Goal: Information Seeking & Learning: Learn about a topic

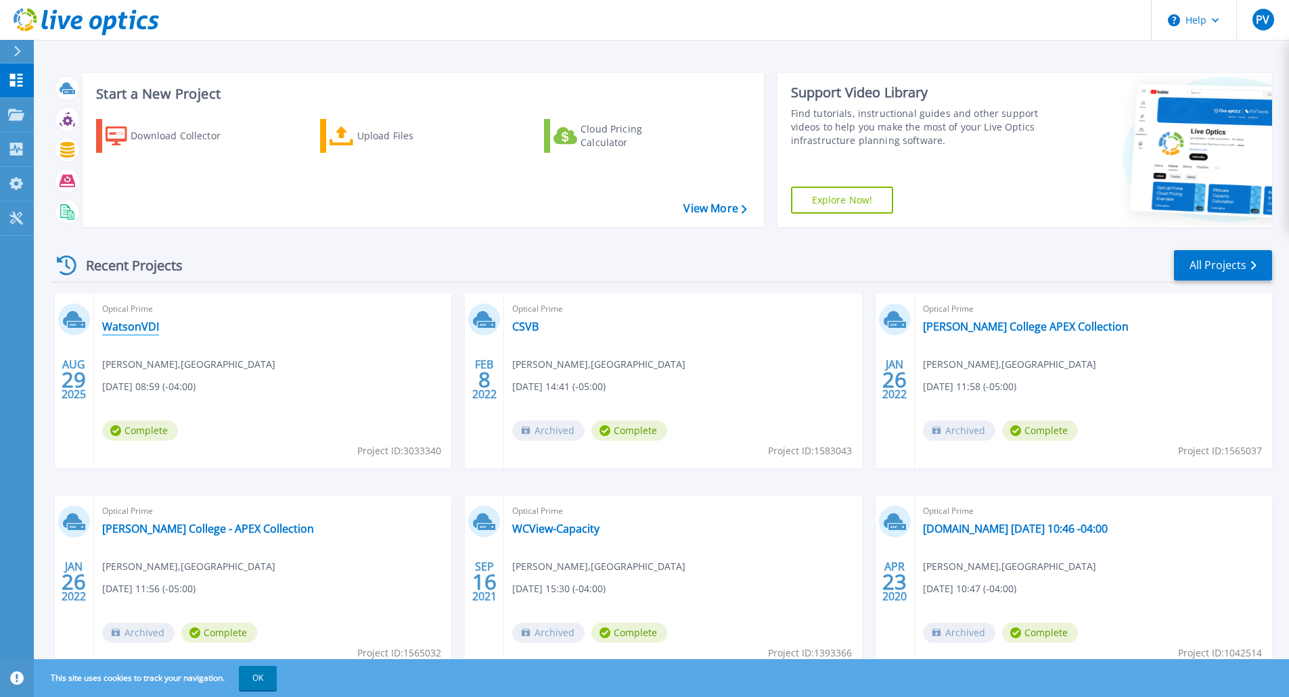
click at [131, 325] on link "WatsonVDI" at bounding box center [130, 327] width 57 height 14
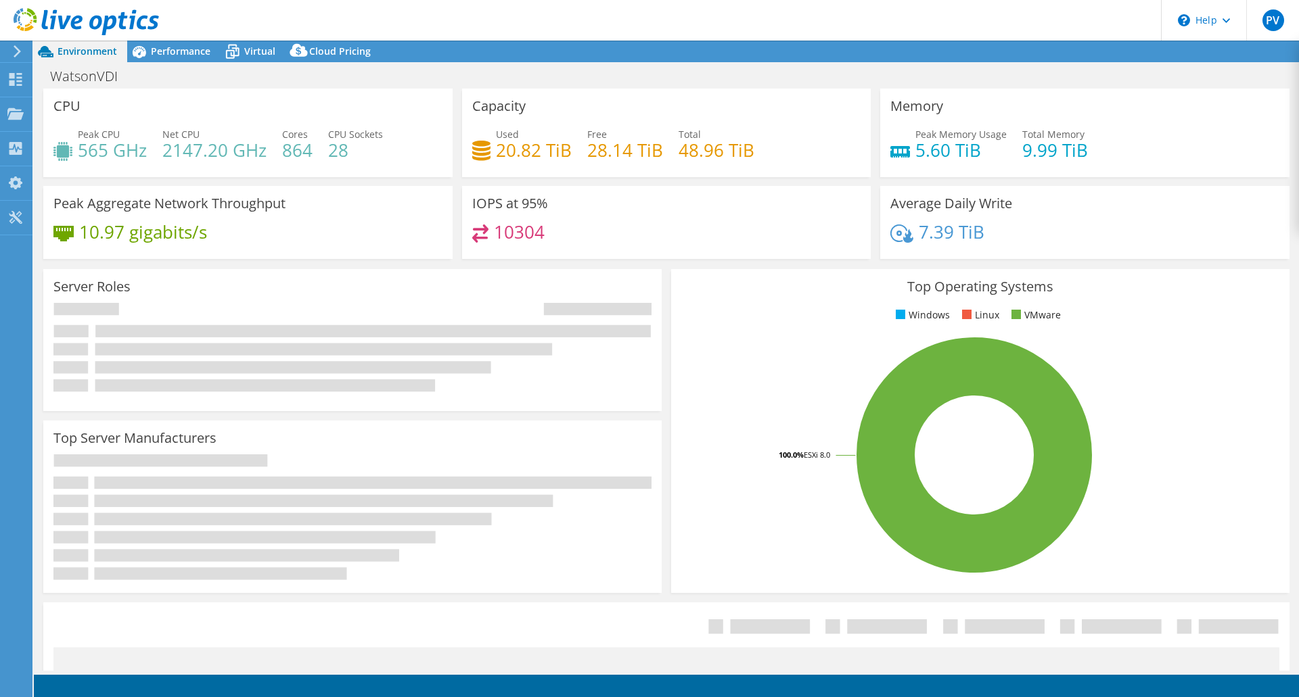
select select "USD"
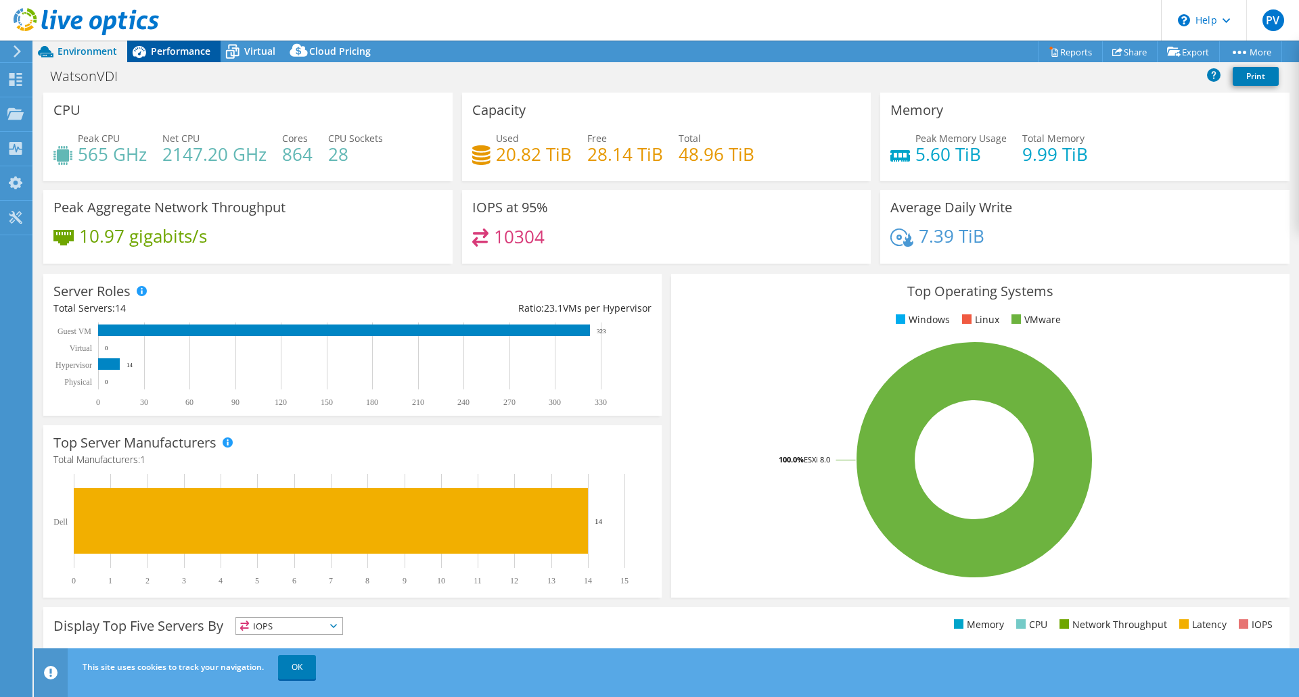
click at [204, 51] on span "Performance" at bounding box center [181, 51] width 60 height 13
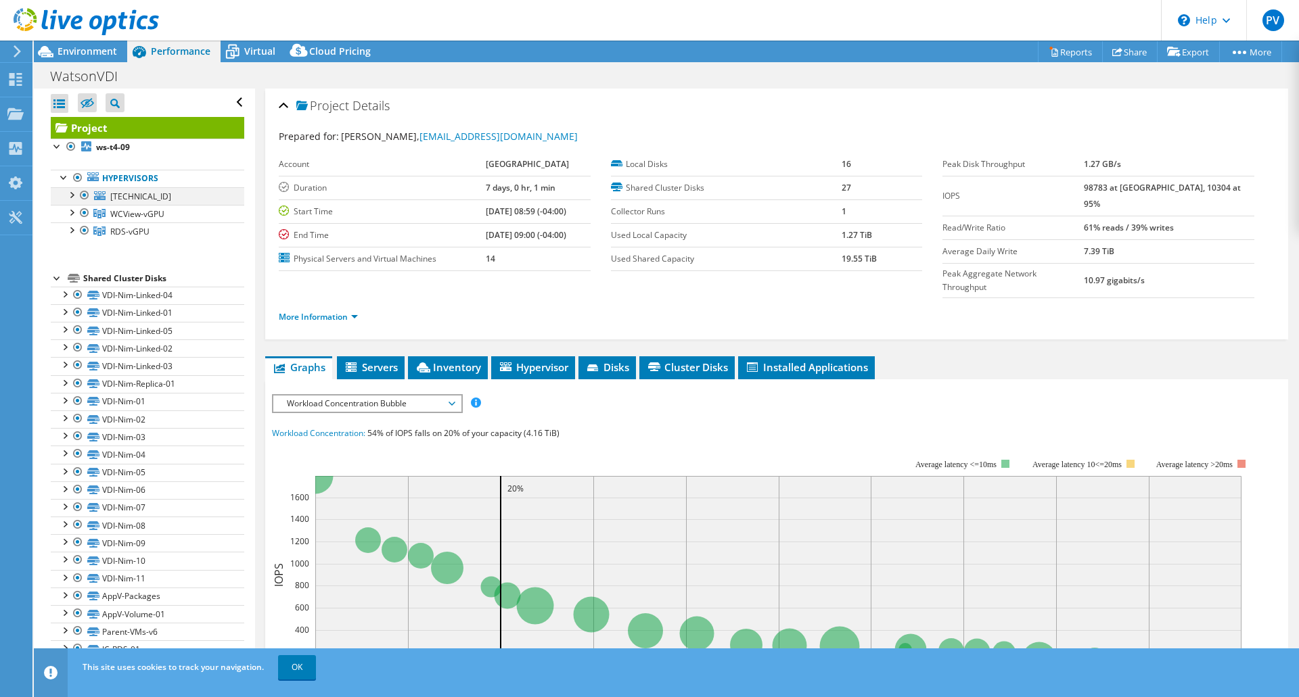
click at [85, 193] on div at bounding box center [85, 195] width 14 height 16
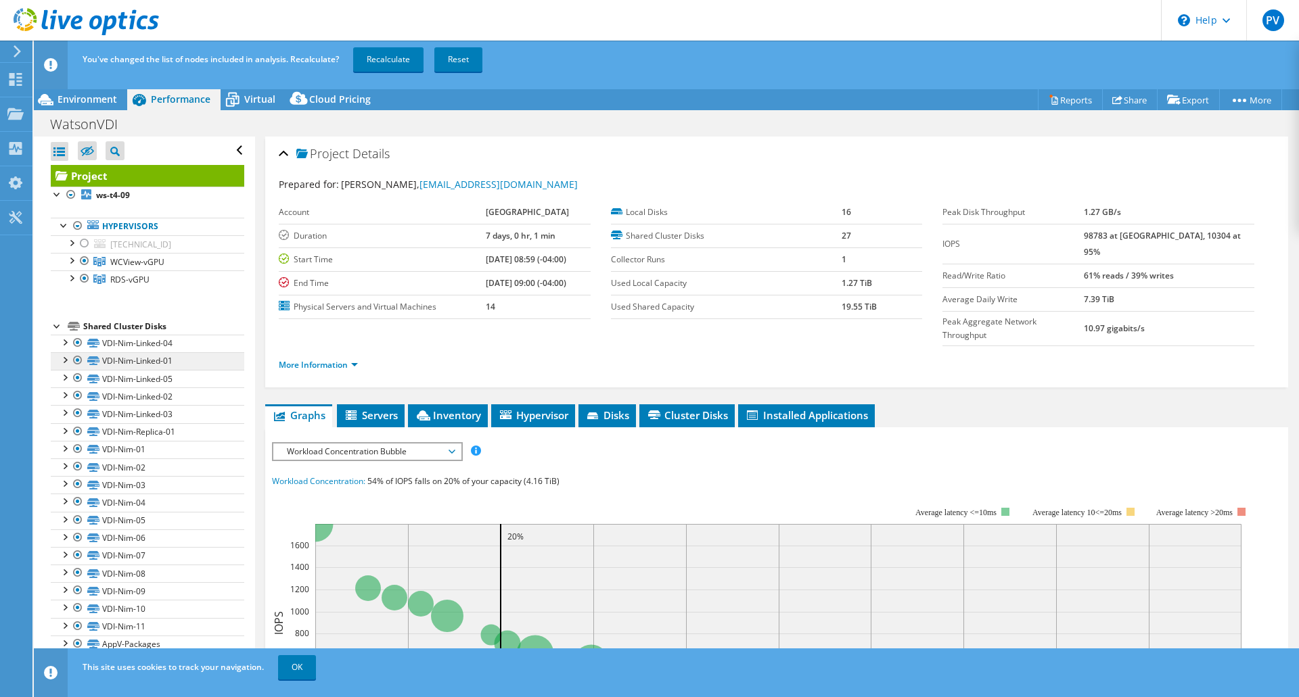
scroll to position [110, 0]
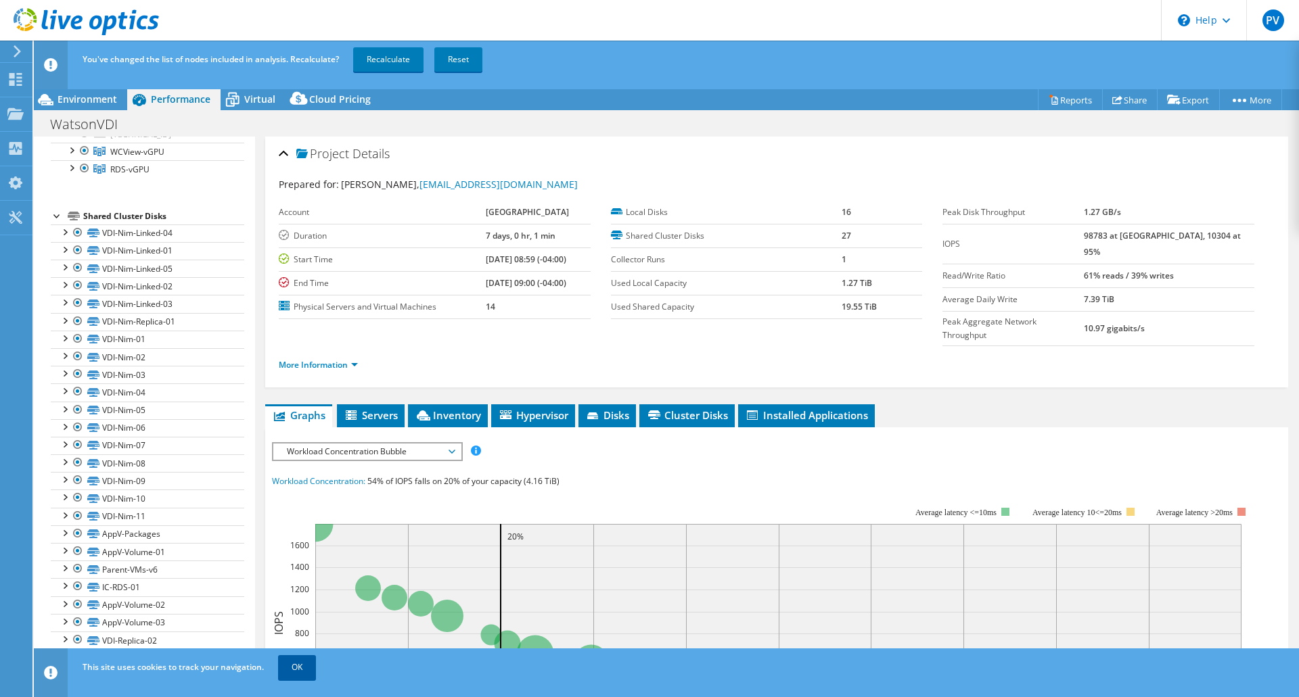
click at [302, 668] on link "OK" at bounding box center [297, 667] width 38 height 24
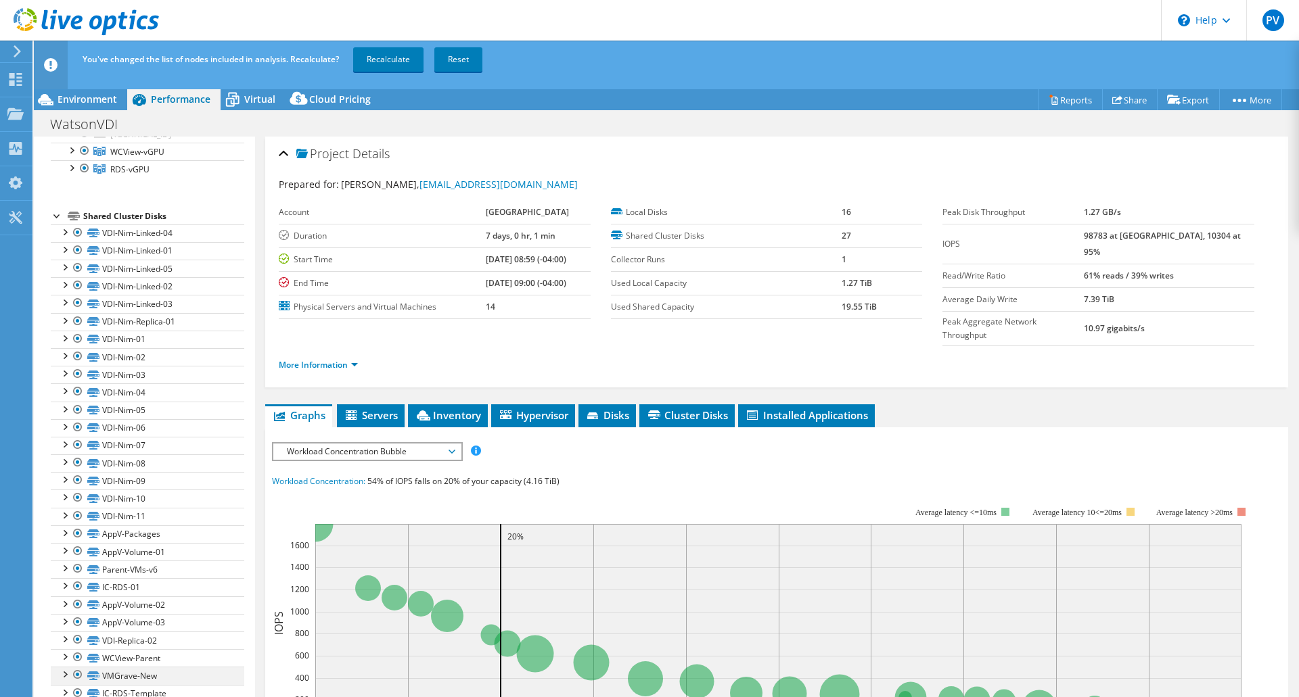
click at [77, 672] on div at bounding box center [78, 675] width 14 height 16
click at [83, 675] on div at bounding box center [78, 675] width 14 height 16
click at [74, 672] on div at bounding box center [78, 675] width 14 height 16
click at [729, 232] on label "Shared Cluster Disks" at bounding box center [726, 236] width 231 height 14
click at [397, 404] on li "Servers" at bounding box center [371, 415] width 68 height 23
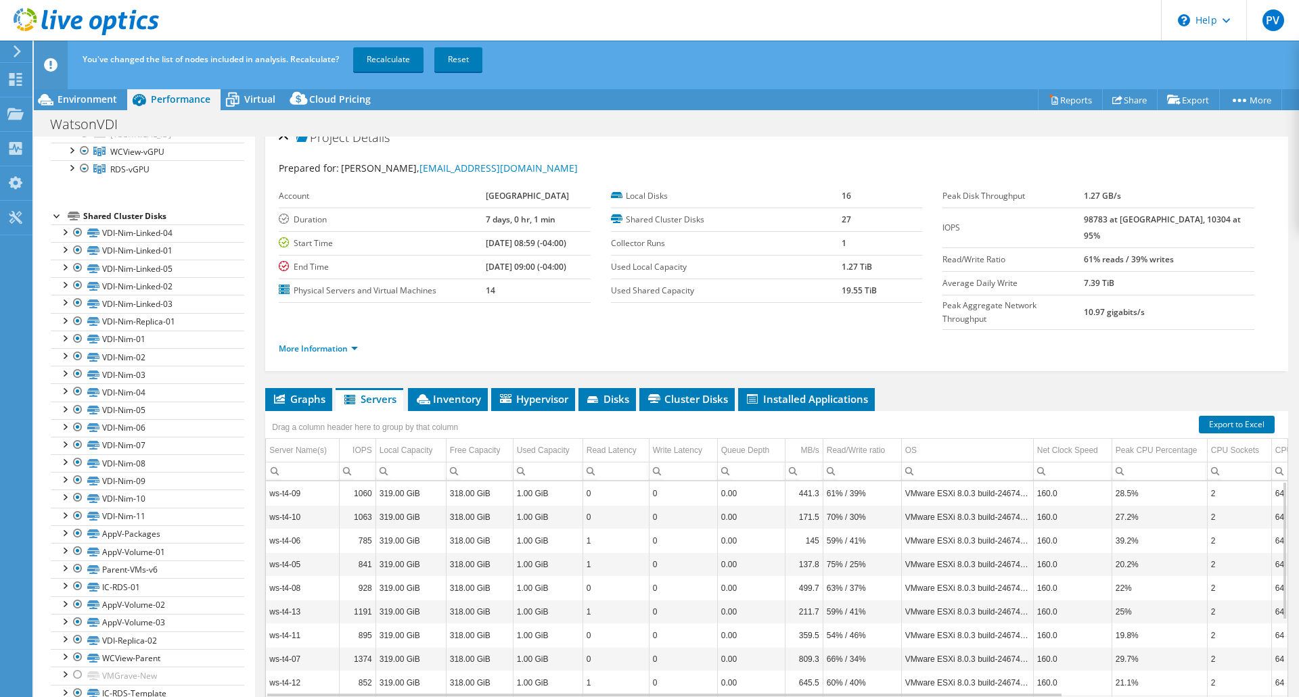
scroll to position [20, 0]
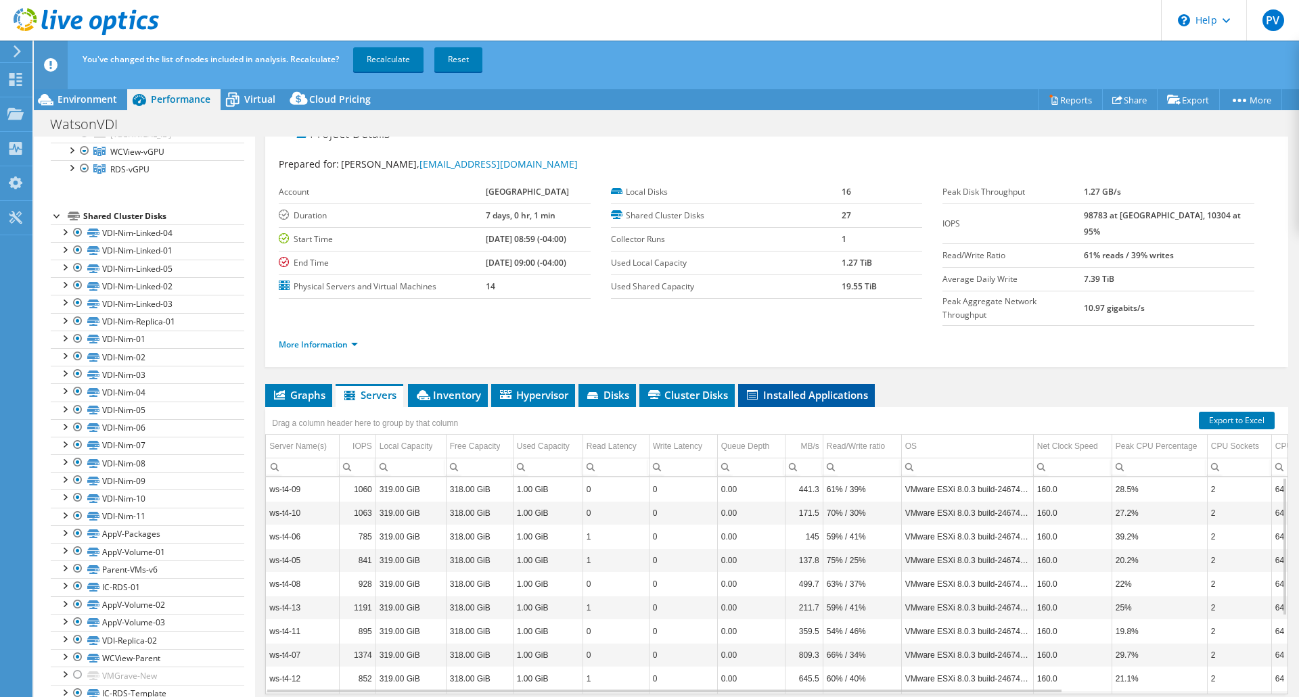
click at [831, 388] on span "Installed Applications" at bounding box center [806, 395] width 123 height 14
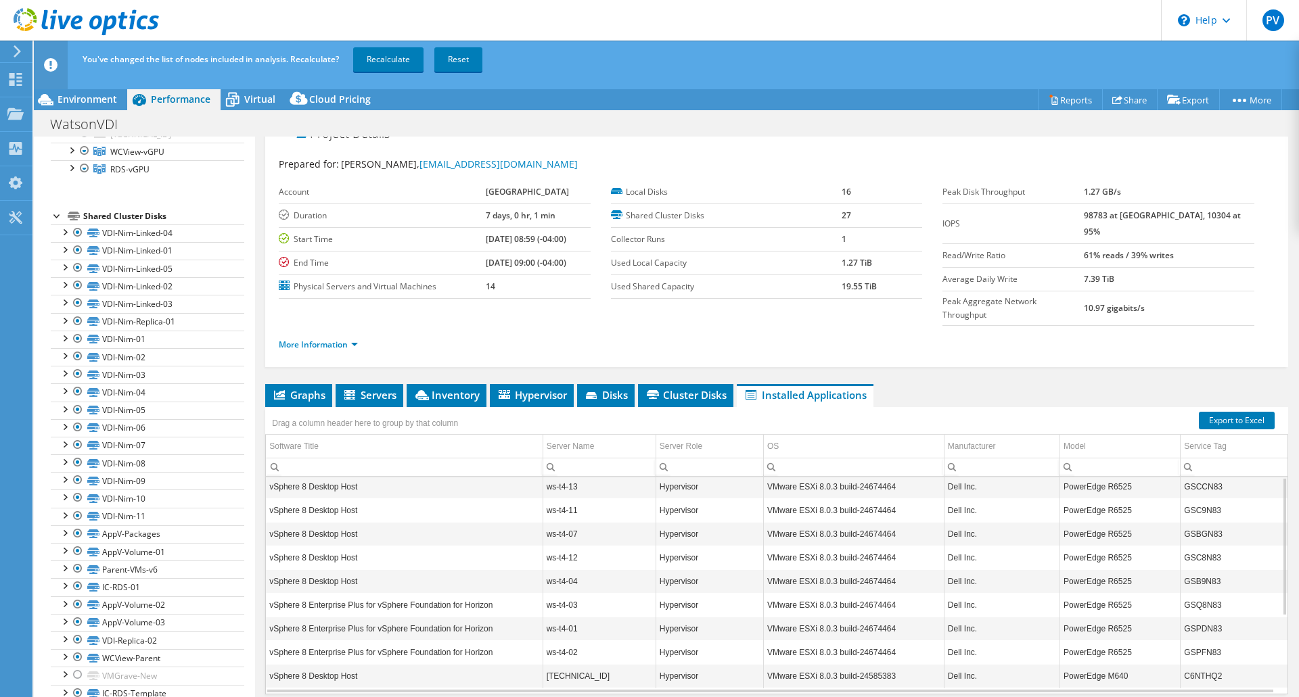
scroll to position [0, 0]
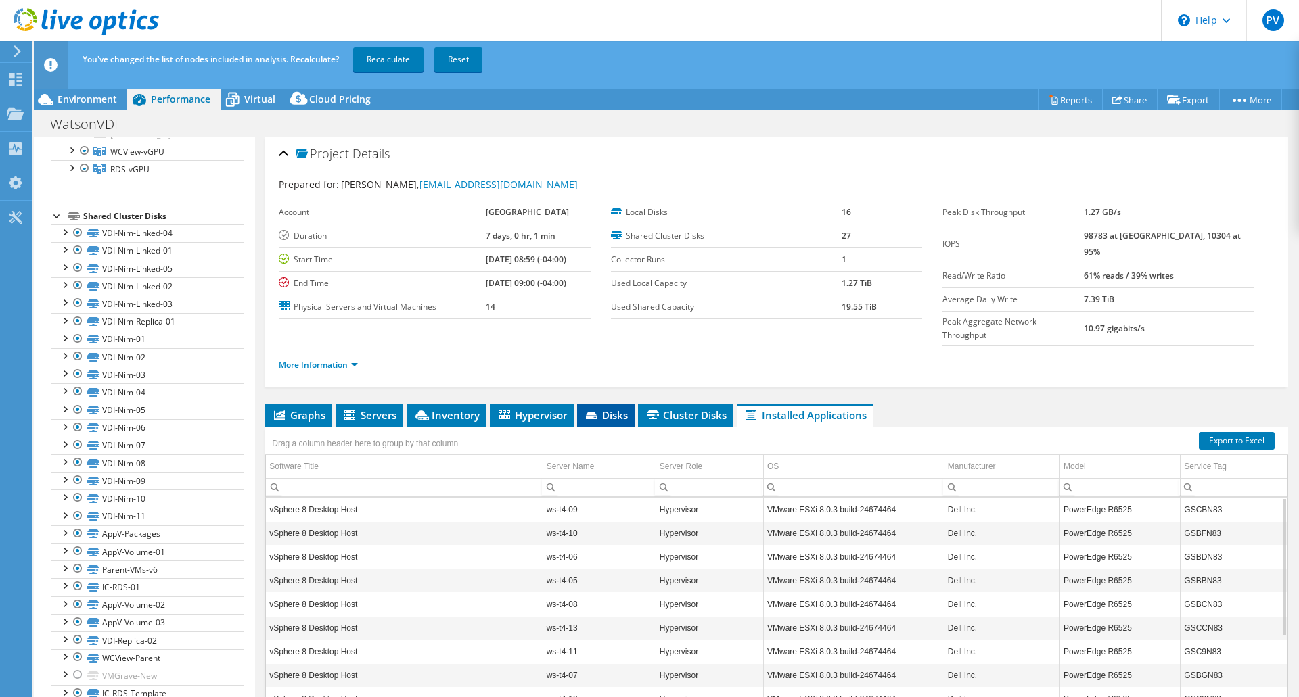
click at [603, 409] on span "Disks" at bounding box center [606, 416] width 44 height 14
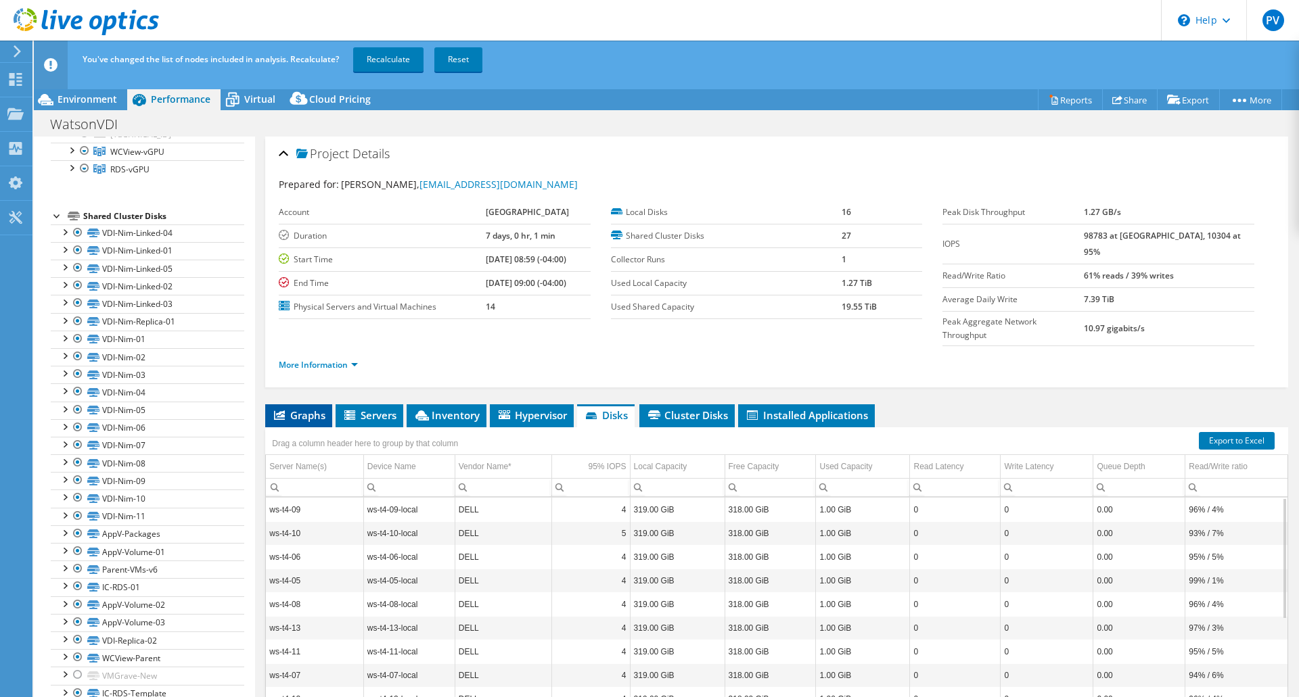
click at [312, 409] on span "Graphs" at bounding box center [298, 416] width 53 height 14
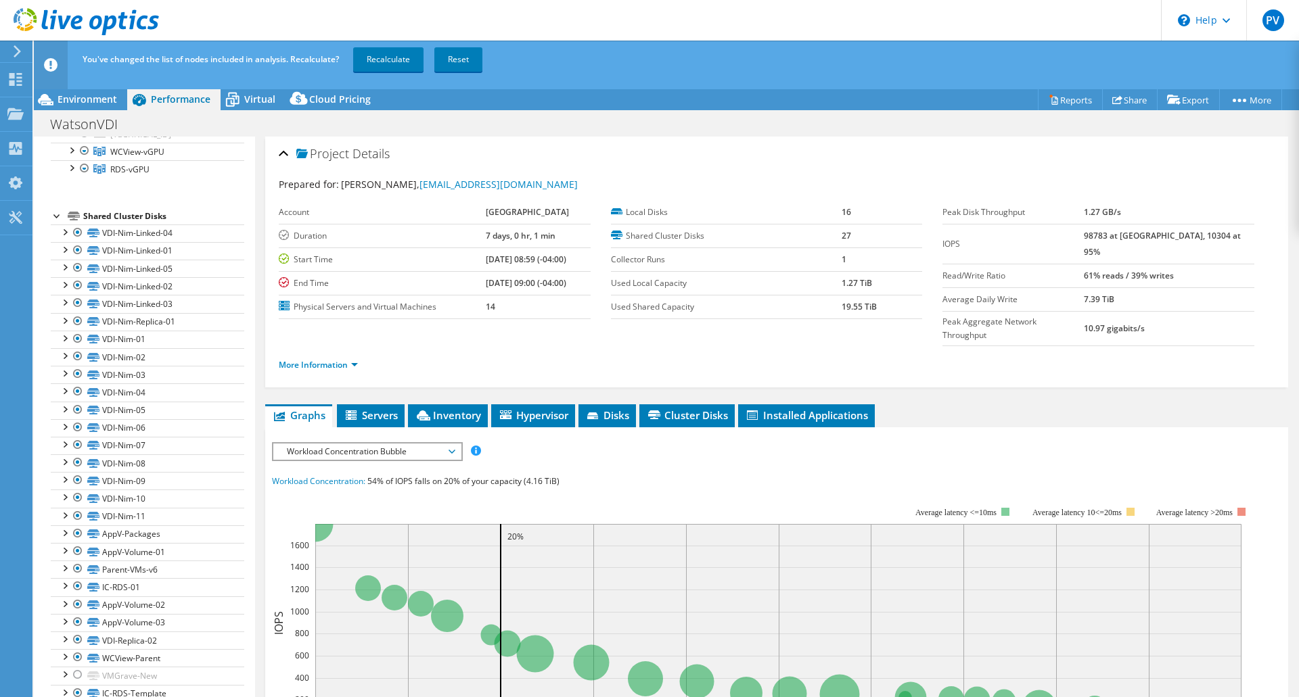
click at [315, 436] on div "IOPS Disk Throughput IO Size Latency Queue Depth CPU Percentage Memory Page Fau…" at bounding box center [776, 689] width 1009 height 507
click at [315, 444] on span "Workload Concentration Bubble" at bounding box center [367, 452] width 174 height 16
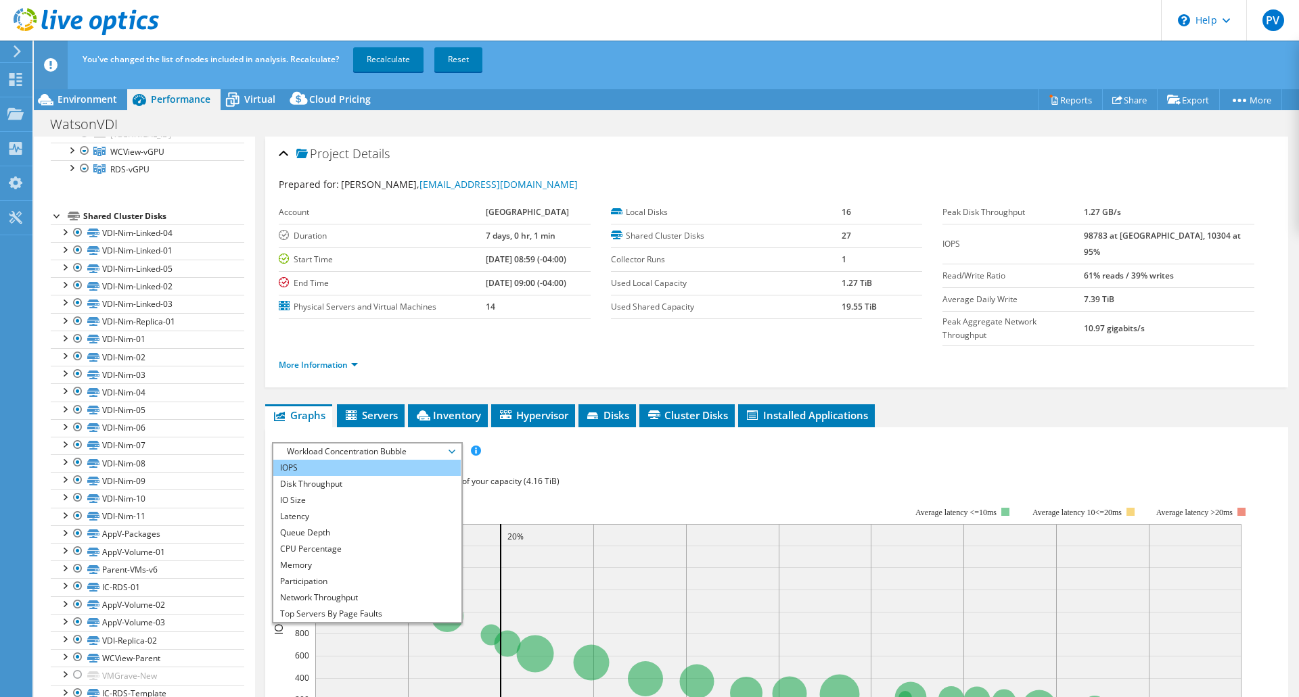
click at [322, 460] on li "IOPS" at bounding box center [366, 468] width 187 height 16
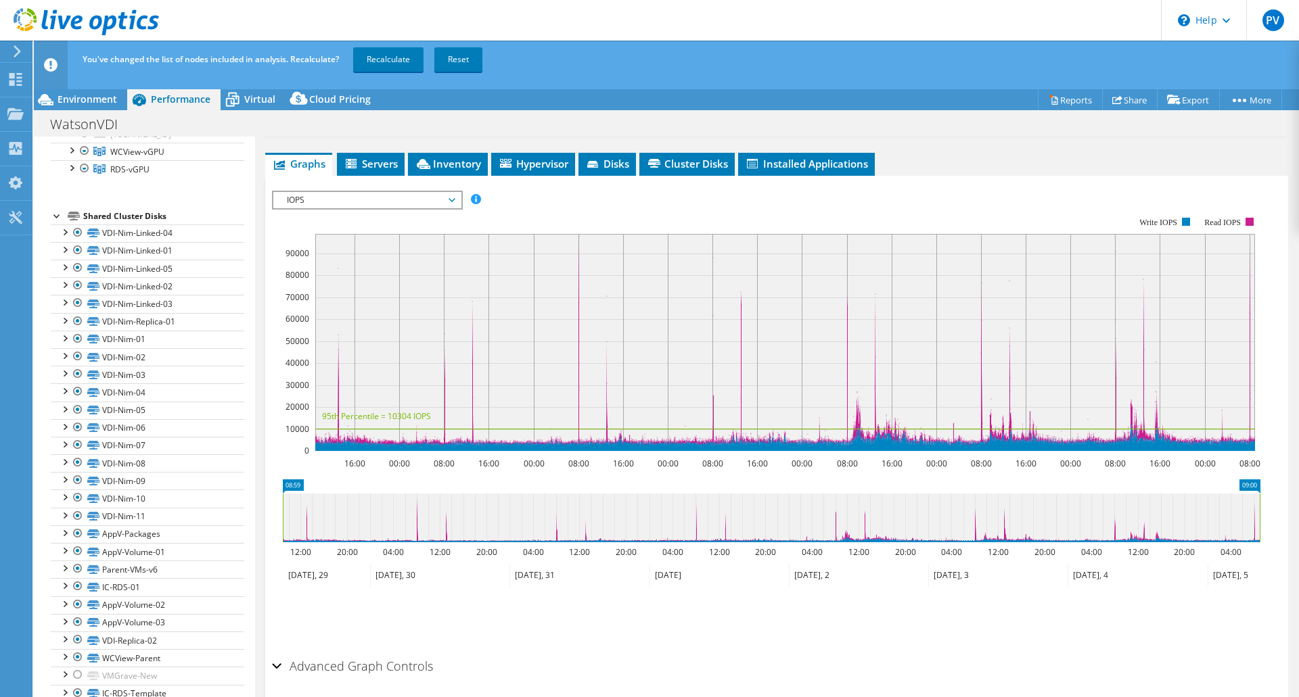
scroll to position [184, 0]
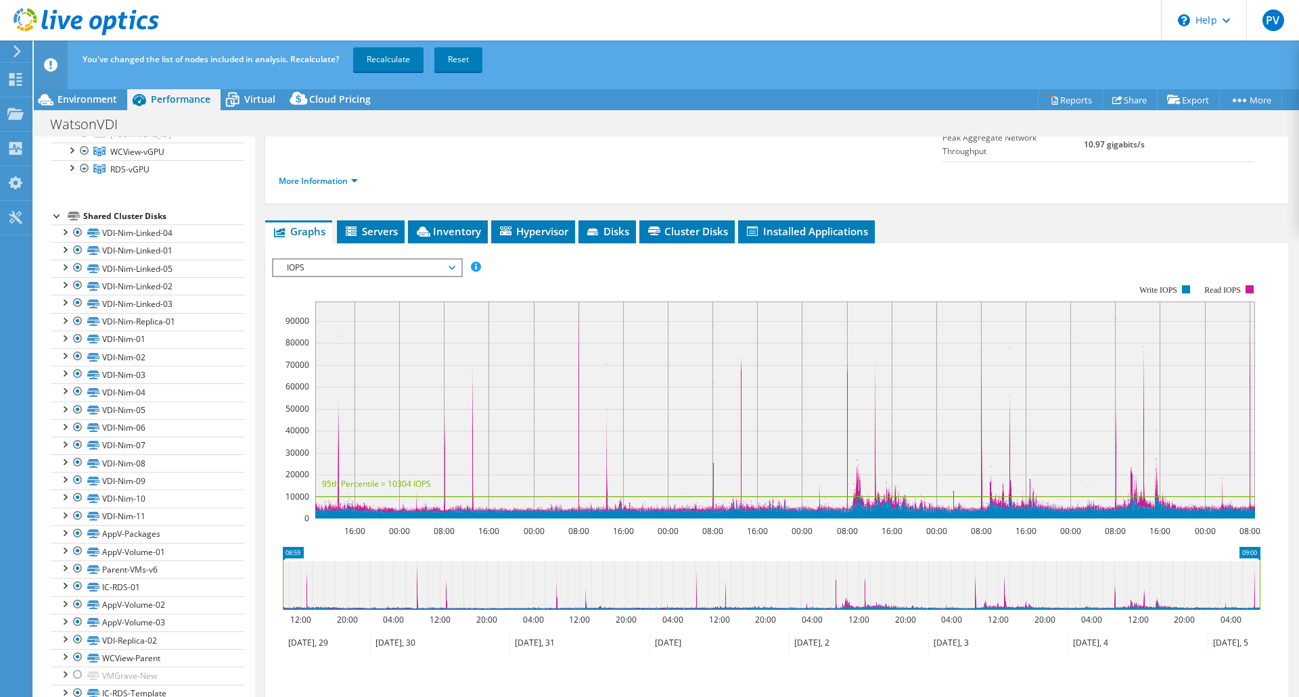
click at [846, 379] on rect at bounding box center [785, 410] width 940 height 217
click at [375, 260] on span "IOPS" at bounding box center [367, 268] width 174 height 16
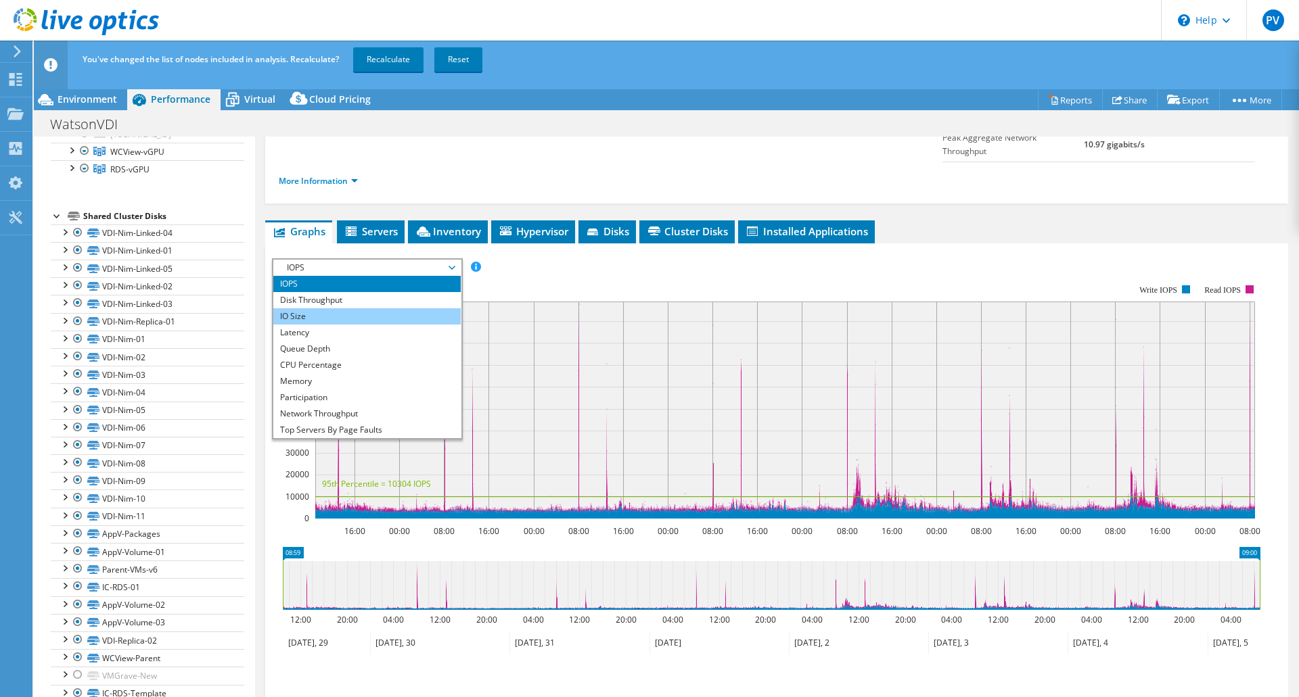
scroll to position [49, 0]
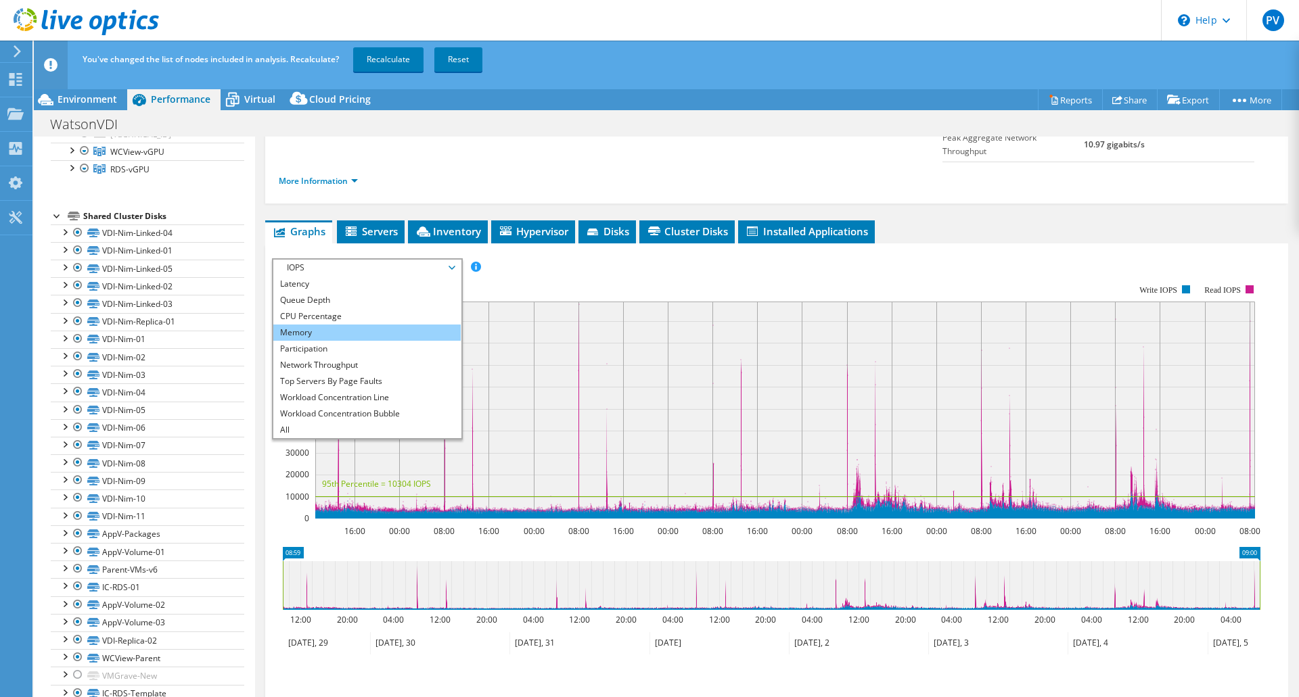
click at [337, 325] on li "Memory" at bounding box center [366, 333] width 187 height 16
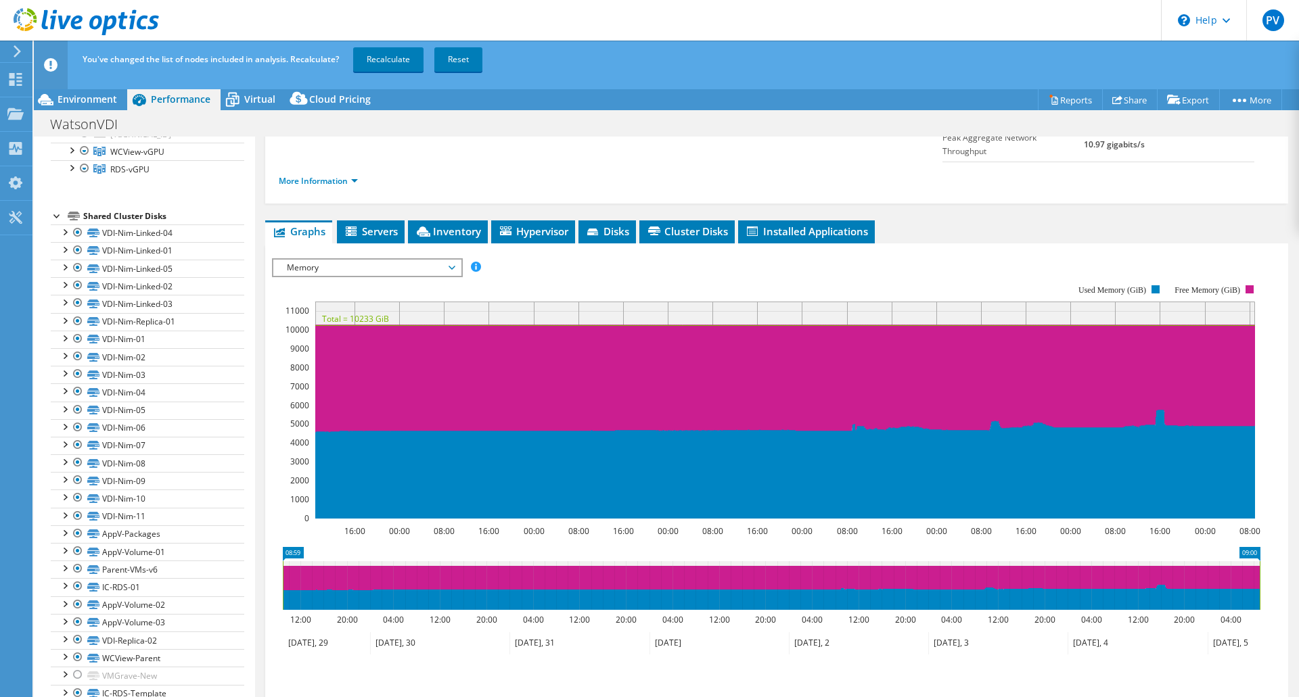
click at [357, 258] on div "Memory IOPS Disk Throughput IO Size Latency Queue Depth CPU Percentage Memory P…" at bounding box center [367, 267] width 191 height 19
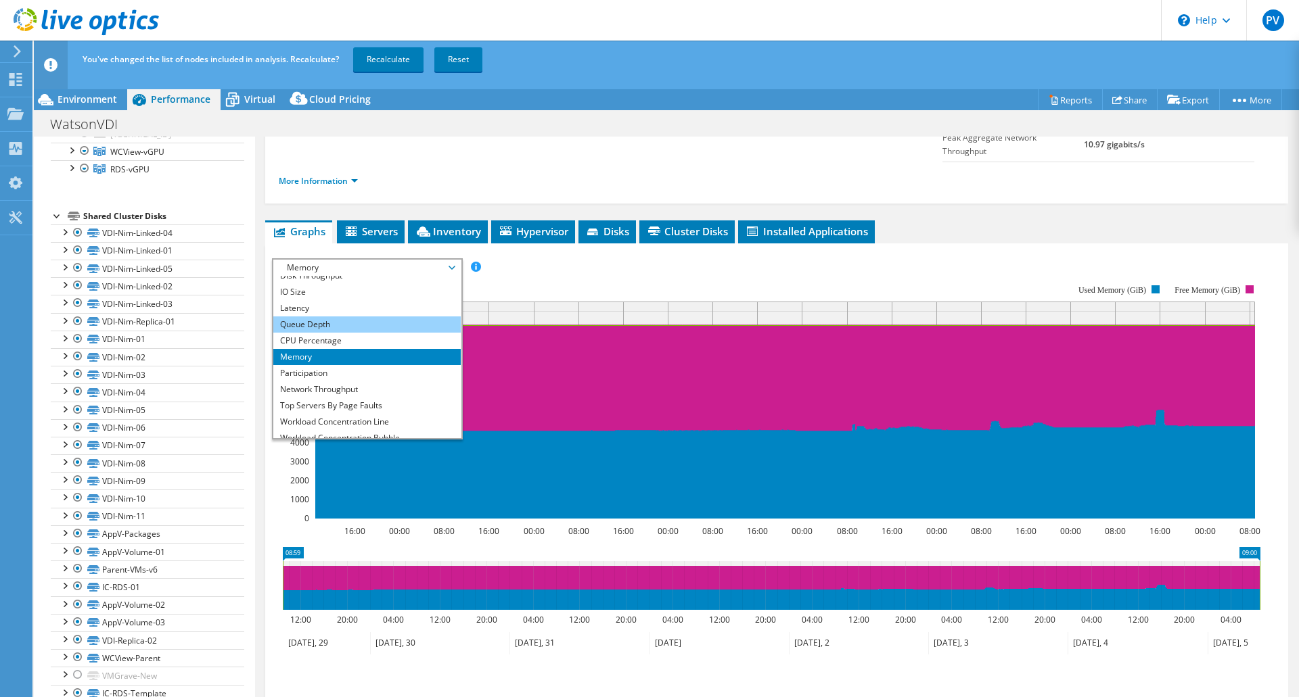
scroll to position [0, 0]
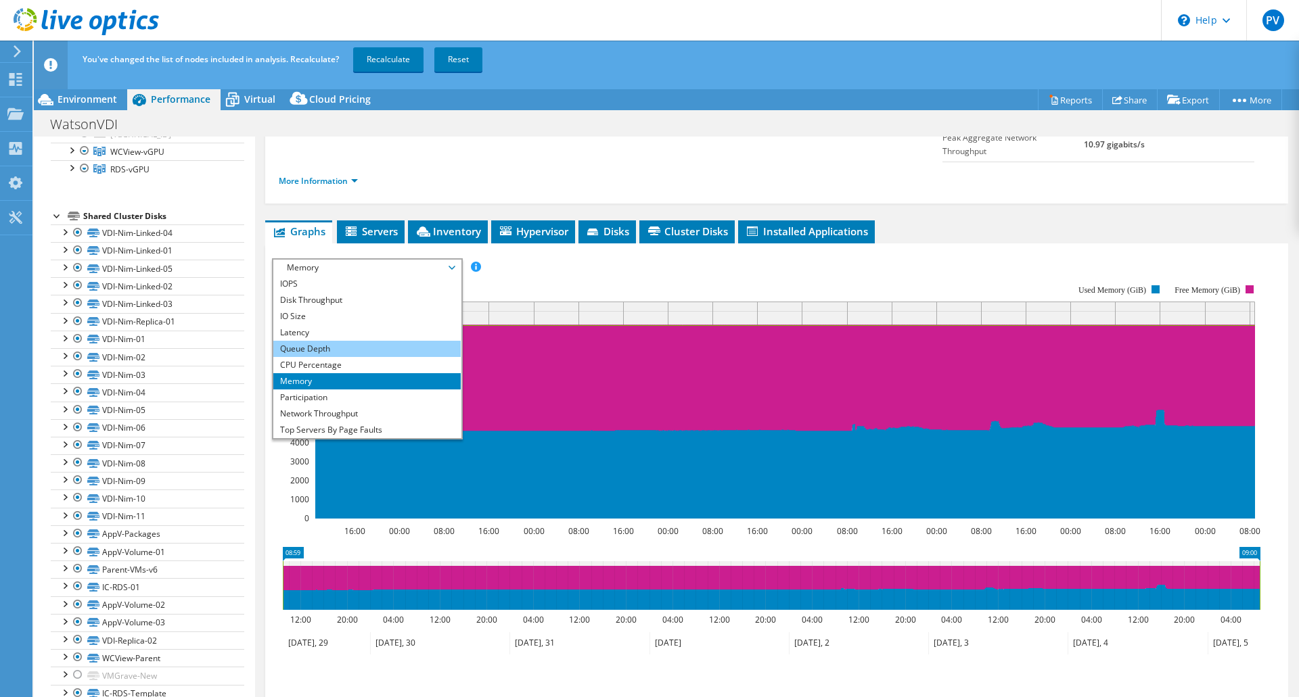
click at [327, 341] on li "Queue Depth" at bounding box center [366, 349] width 187 height 16
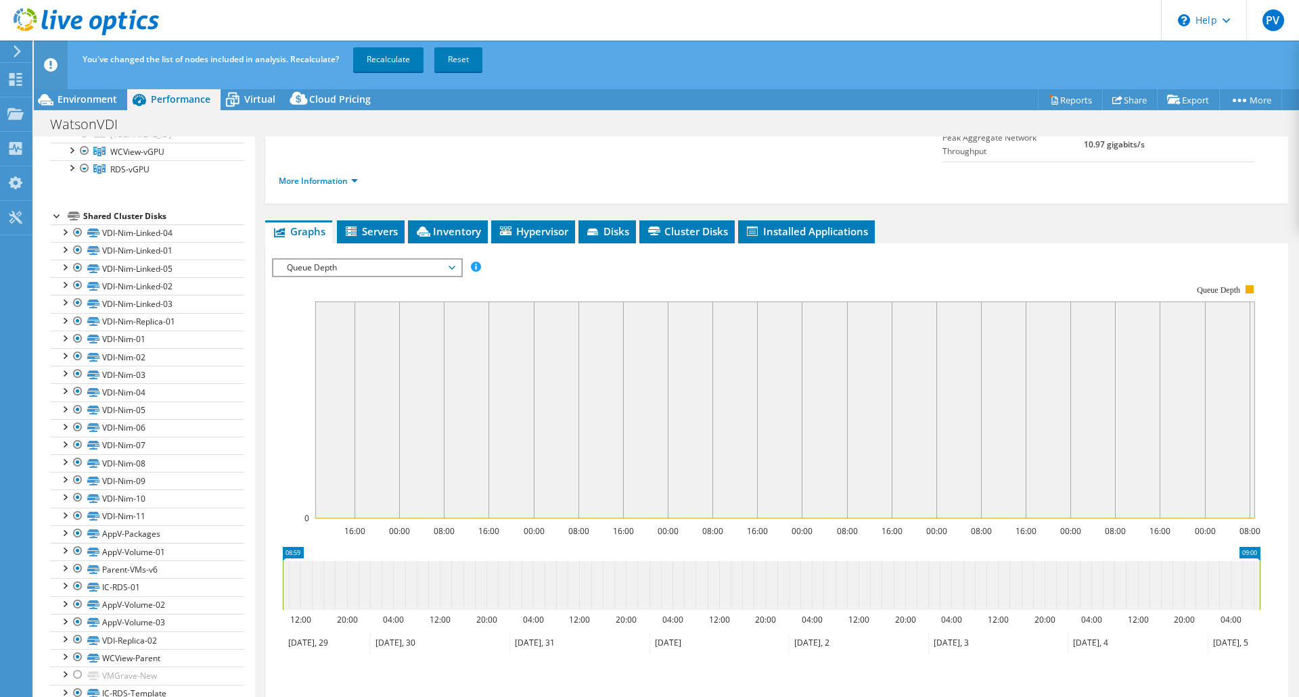
click at [336, 260] on span "Queue Depth" at bounding box center [367, 268] width 174 height 16
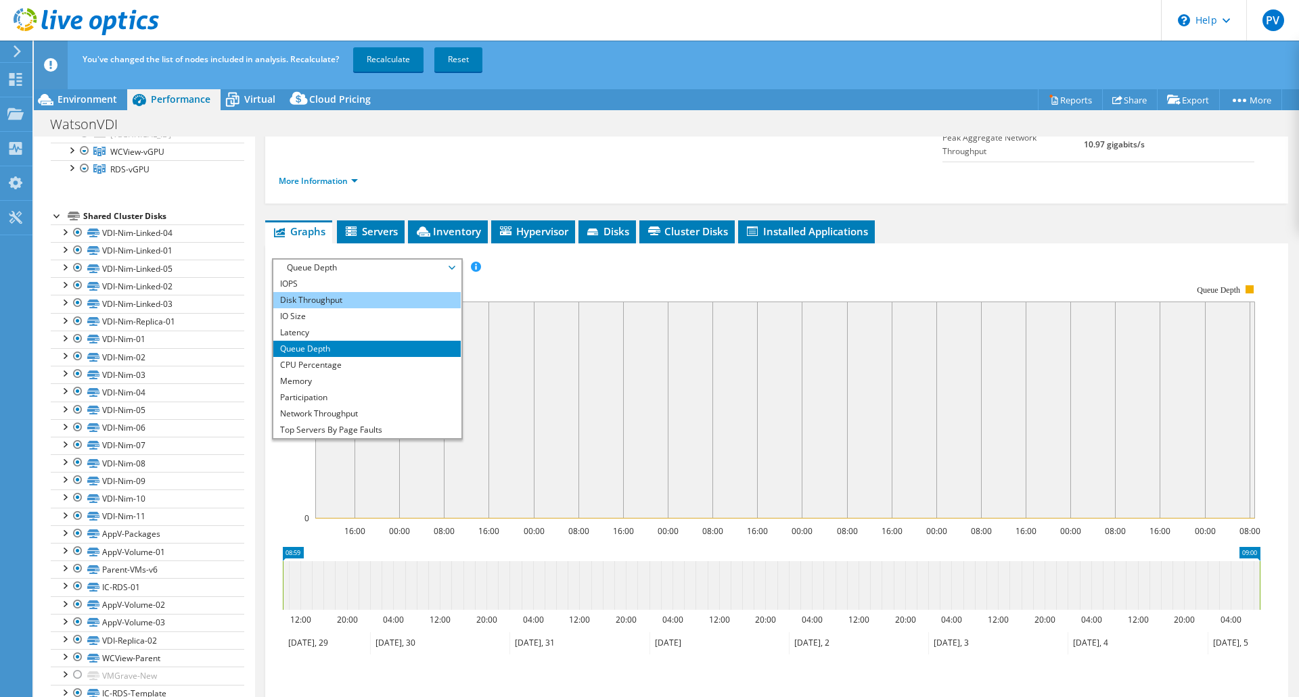
click at [306, 292] on li "Disk Throughput" at bounding box center [366, 300] width 187 height 16
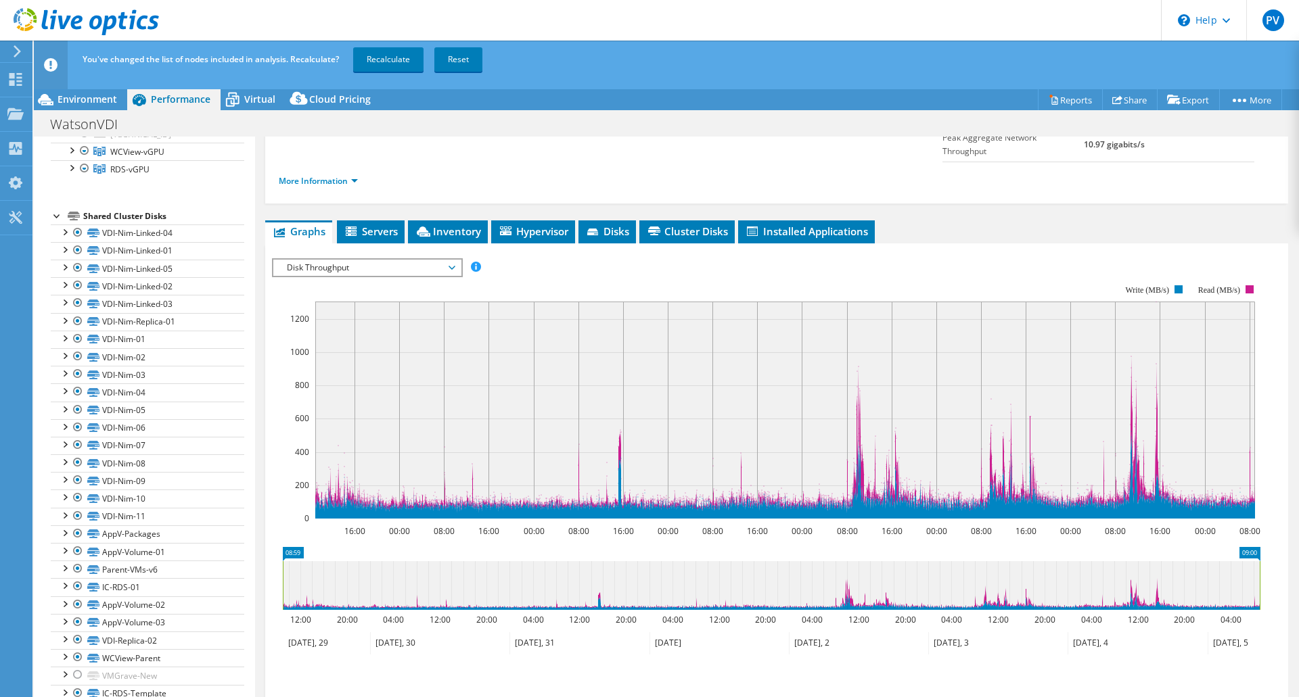
click at [306, 258] on div at bounding box center [776, 489] width 1009 height 462
click at [306, 267] on rect at bounding box center [766, 402] width 988 height 271
click at [306, 260] on span "Disk Throughput" at bounding box center [367, 268] width 174 height 16
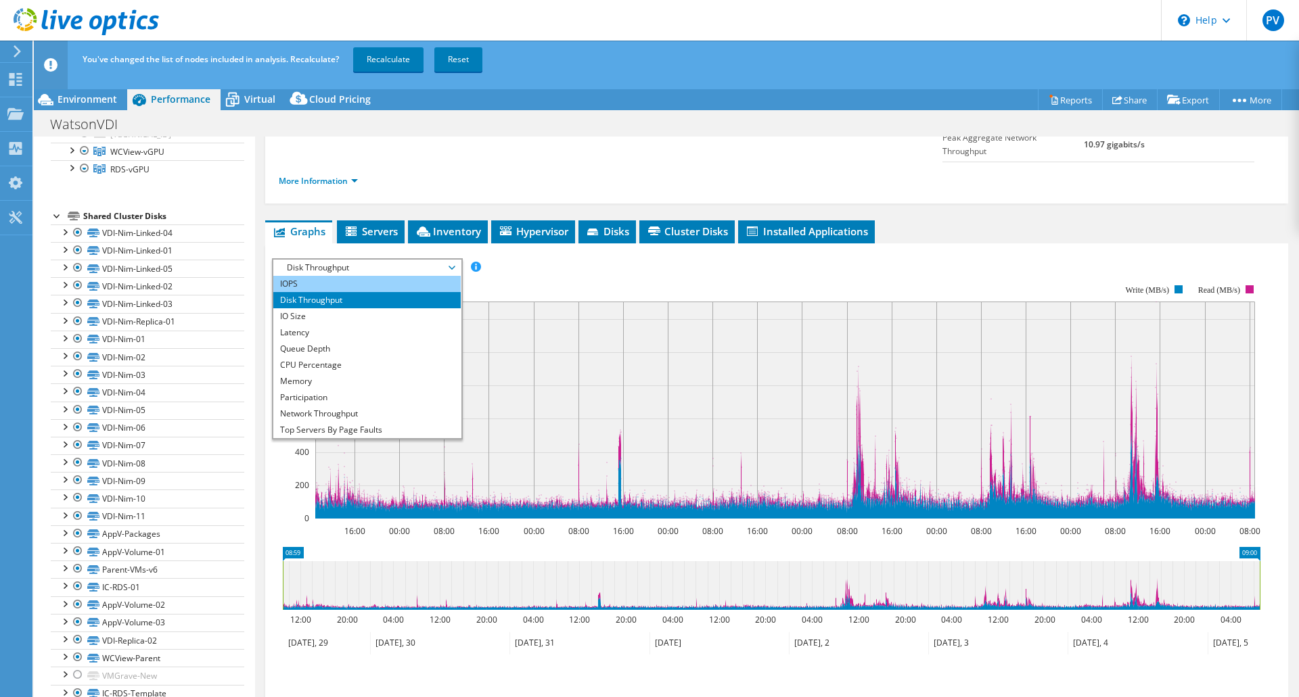
click at [306, 276] on li "IOPS" at bounding box center [366, 284] width 187 height 16
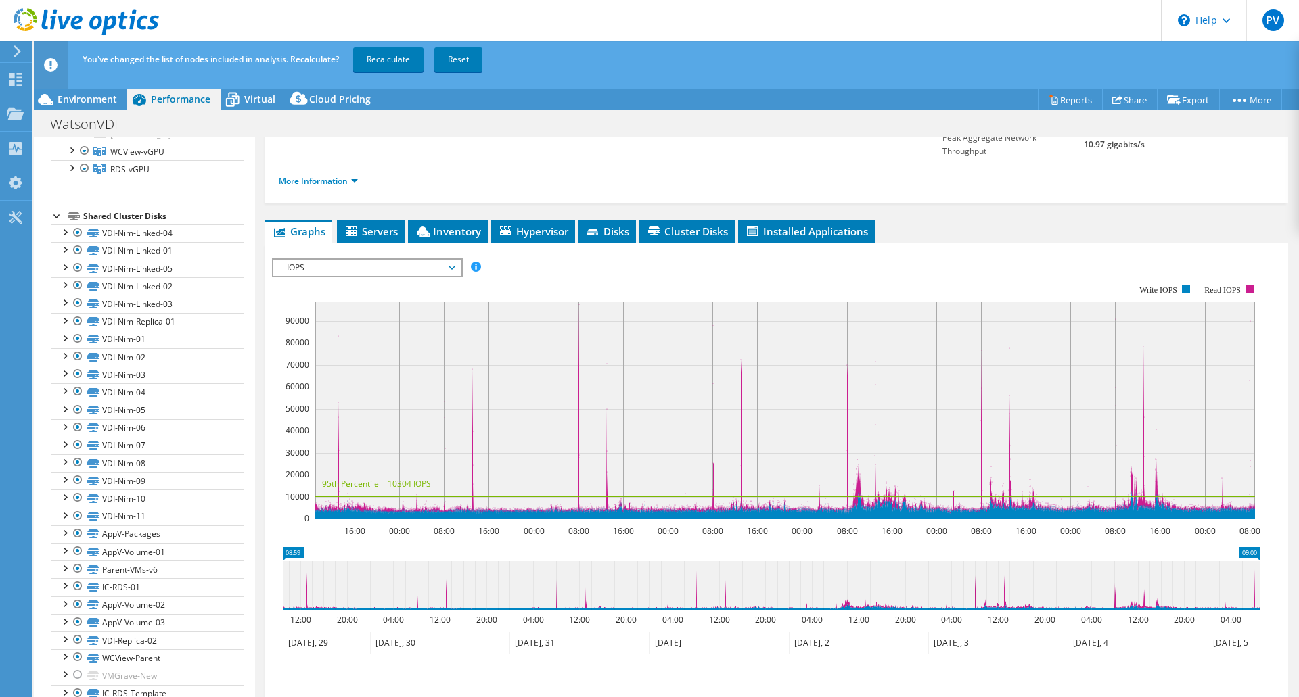
click at [336, 260] on span "IOPS" at bounding box center [367, 268] width 174 height 16
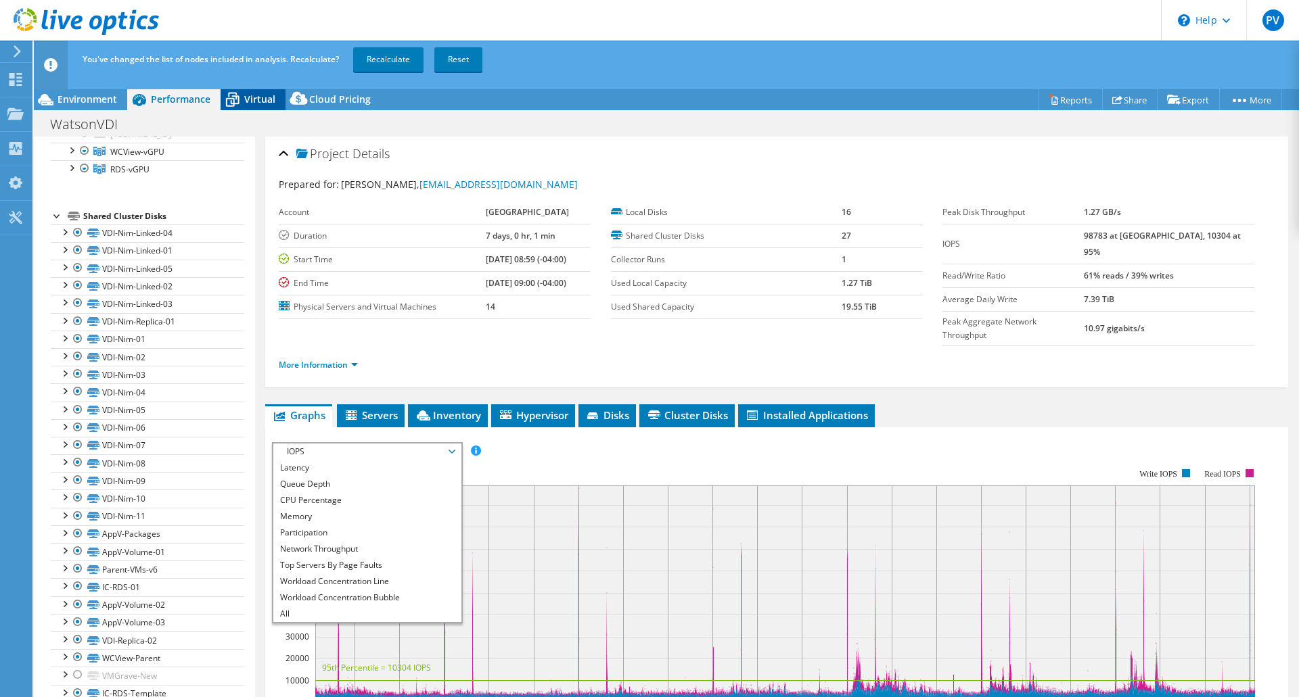
click at [272, 92] on div "Virtual" at bounding box center [253, 100] width 65 height 22
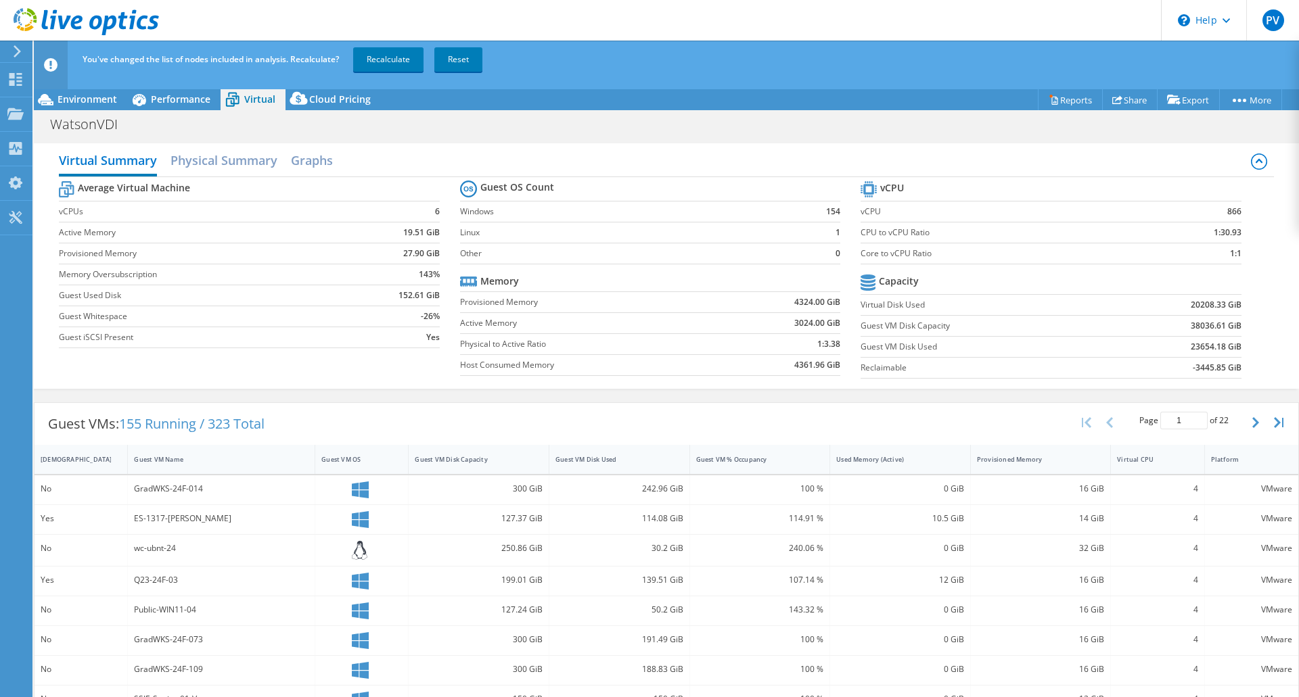
click at [552, 138] on div "Virtual Summary Physical Summary Graphs Average Virtual Machine vCPUs 6 Active …" at bounding box center [666, 266] width 1265 height 259
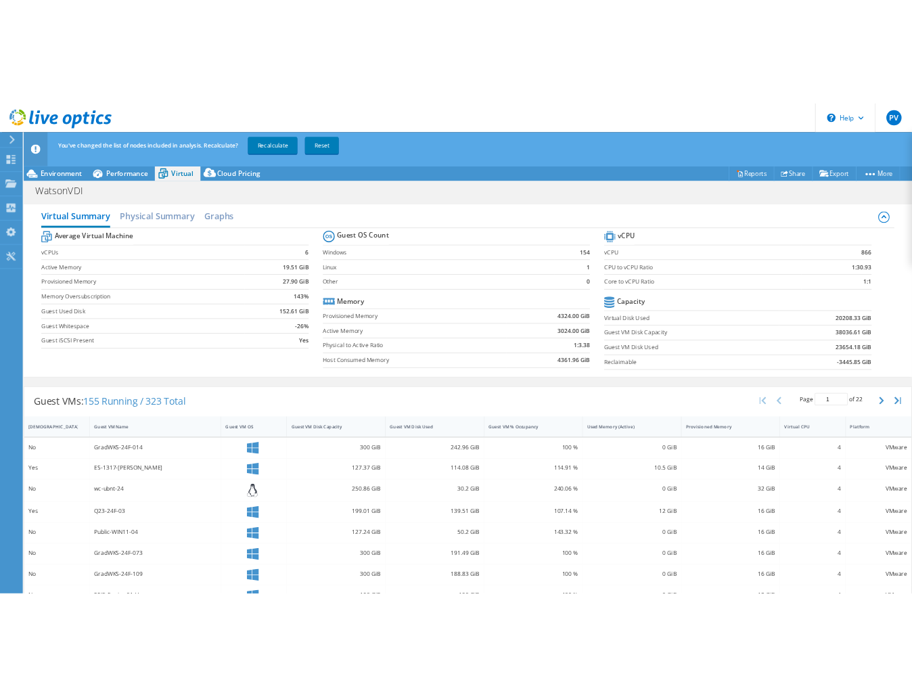
scroll to position [135, 0]
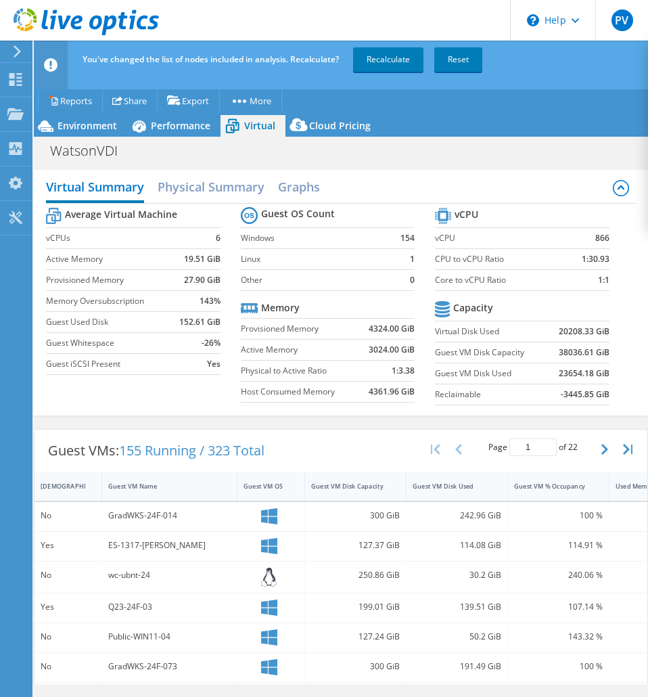
click at [559, 359] on b "38036.61 GiB" at bounding box center [584, 353] width 51 height 14
click at [162, 266] on label "Active Memory" at bounding box center [112, 259] width 133 height 14
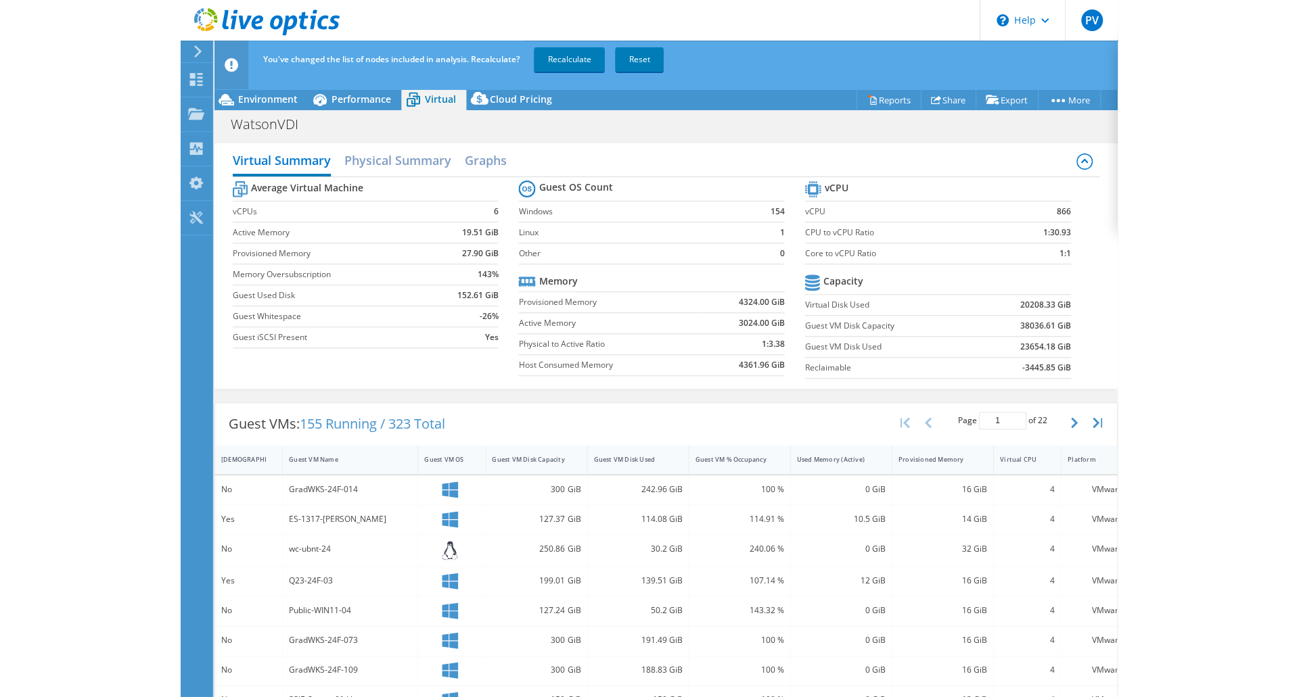
scroll to position [68, 0]
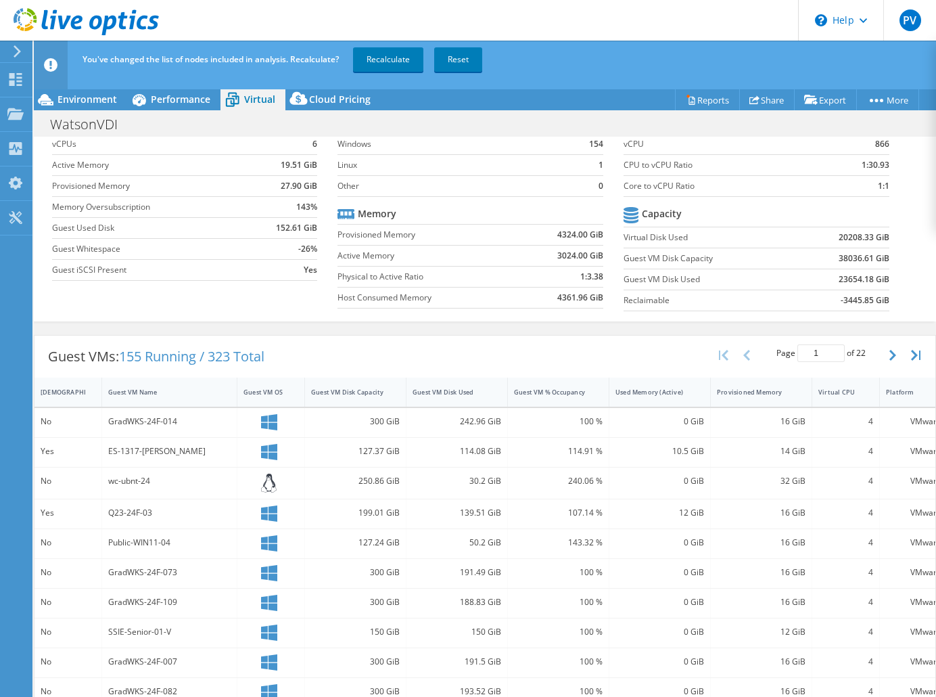
click at [840, 260] on b "38036.61 GiB" at bounding box center [864, 259] width 51 height 14
click at [255, 101] on span "Virtual" at bounding box center [259, 99] width 31 height 13
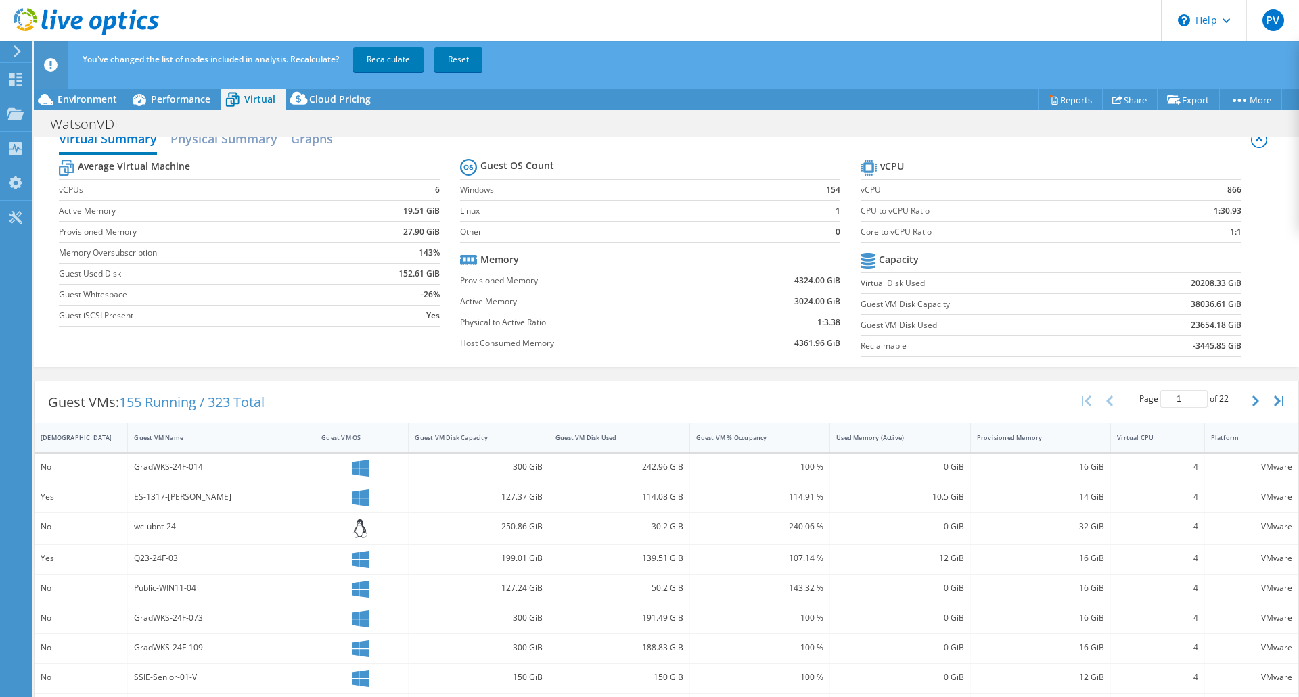
scroll to position [0, 0]
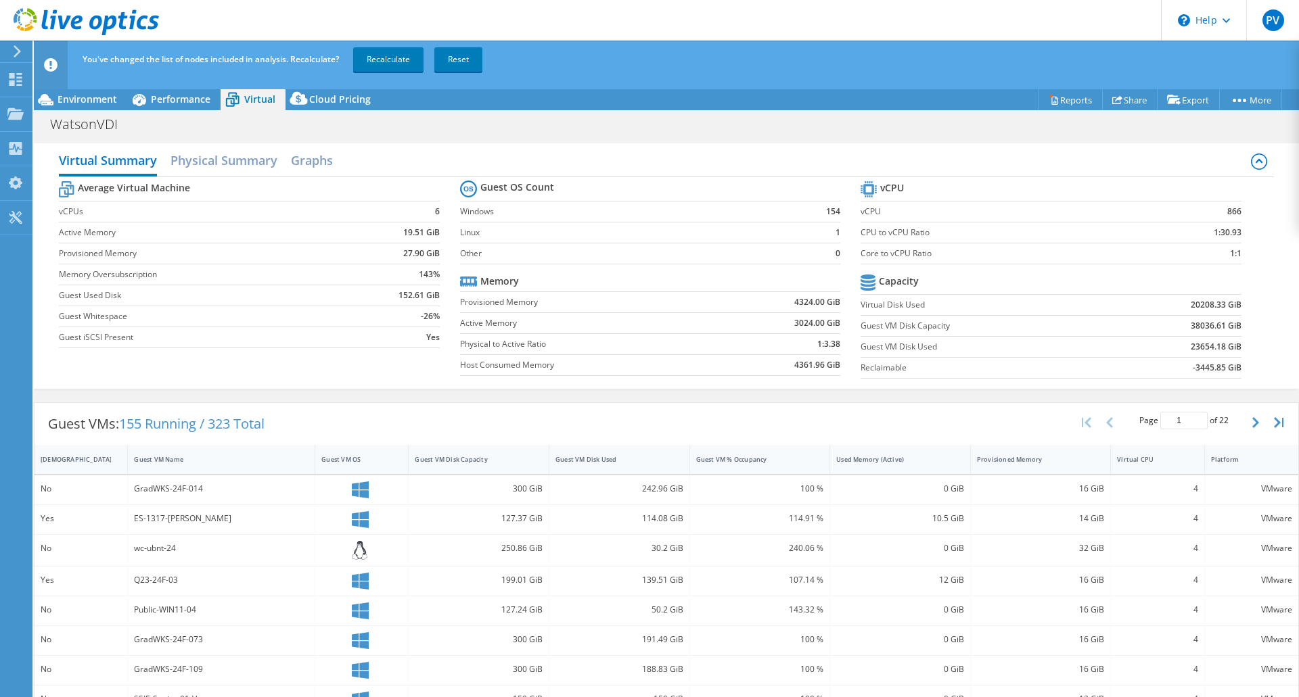
click at [287, 171] on div "Virtual Summary Physical Summary Graphs" at bounding box center [666, 162] width 1214 height 30
click at [310, 156] on h2 "Graphs" at bounding box center [312, 162] width 42 height 30
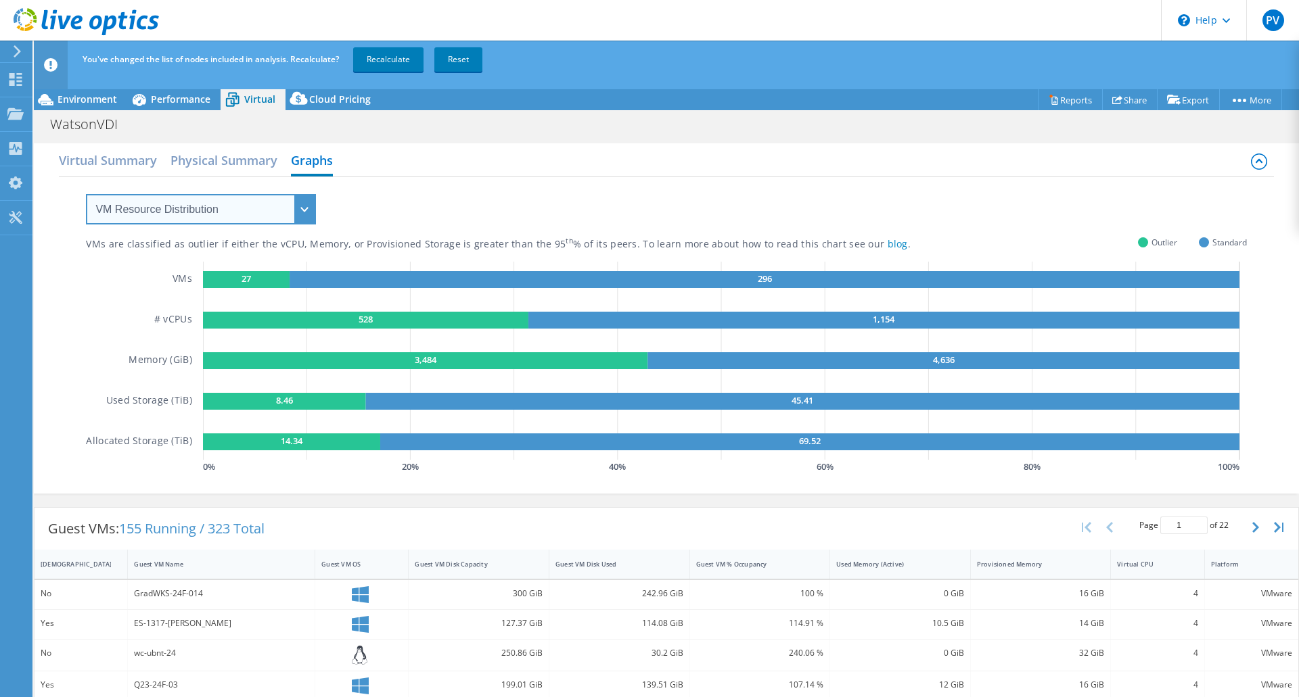
click at [235, 195] on select "VM Resource Distribution Provisioning Contrast Over Provisioning" at bounding box center [201, 209] width 230 height 30
select select "Over Provisioning"
click at [86, 194] on select "VM Resource Distribution Provisioning Contrast Over Provisioning" at bounding box center [201, 209] width 230 height 30
